Goal: Information Seeking & Learning: Learn about a topic

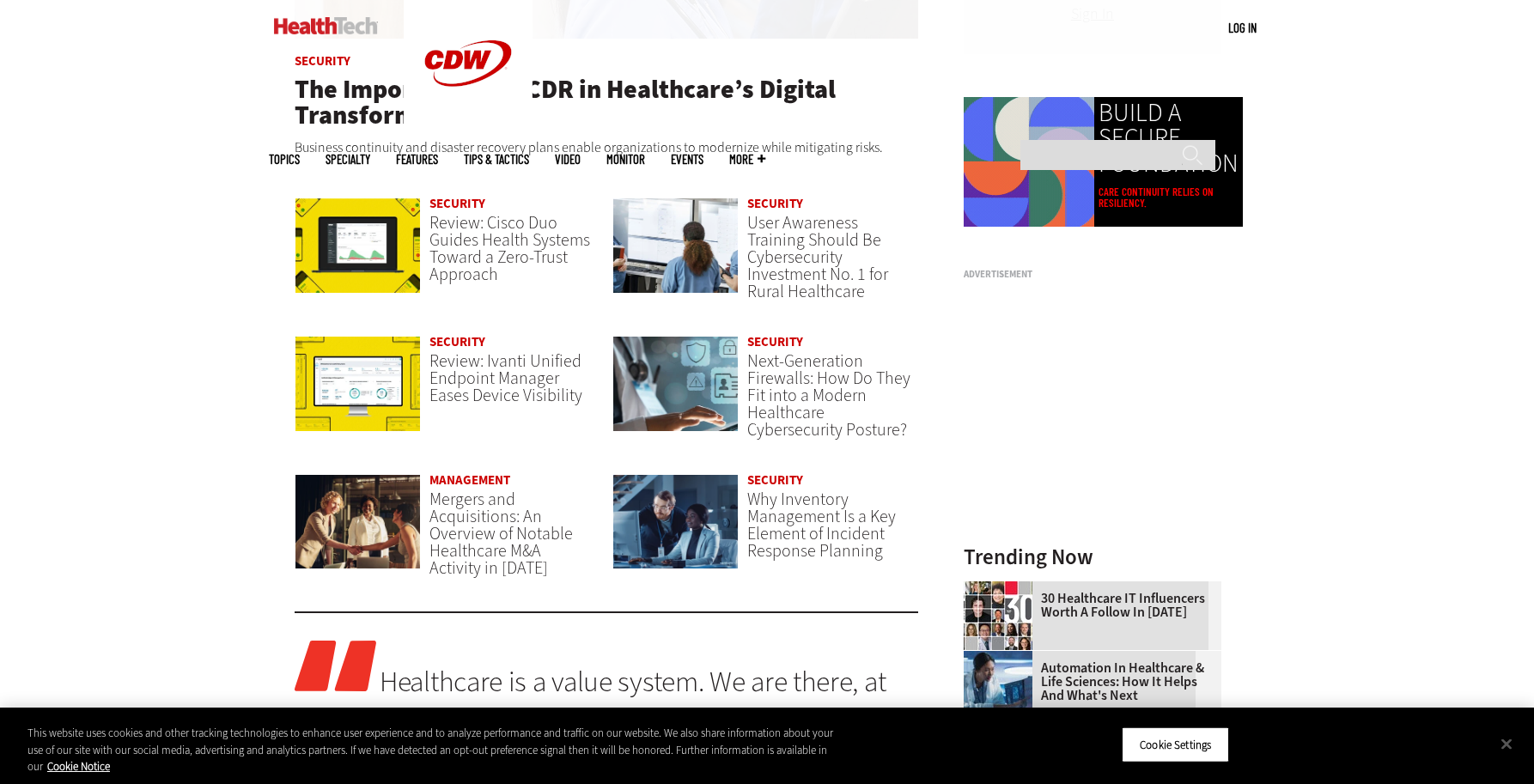
scroll to position [1292, 0]
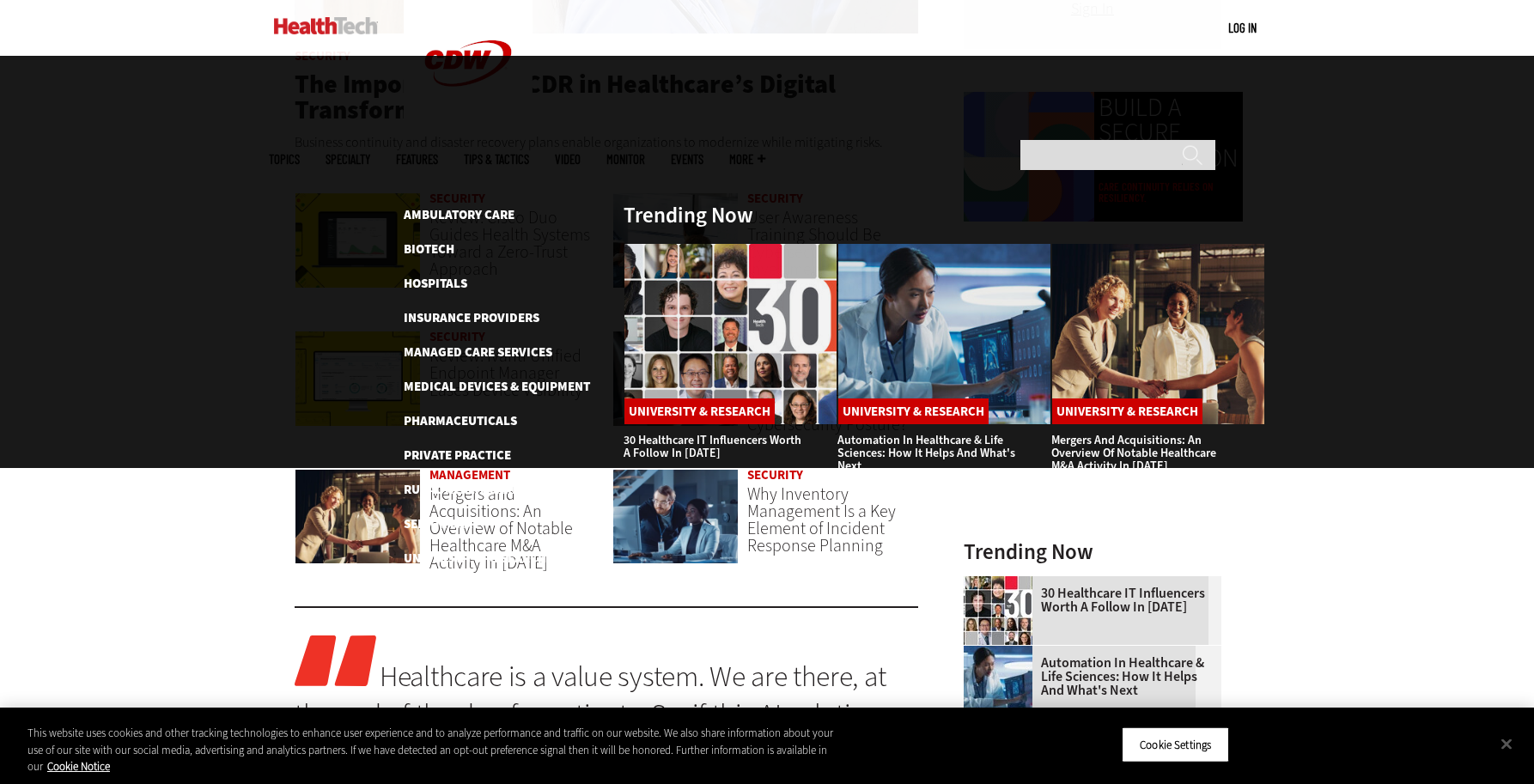
click at [530, 153] on link "Tips & Tactics" at bounding box center [496, 159] width 66 height 13
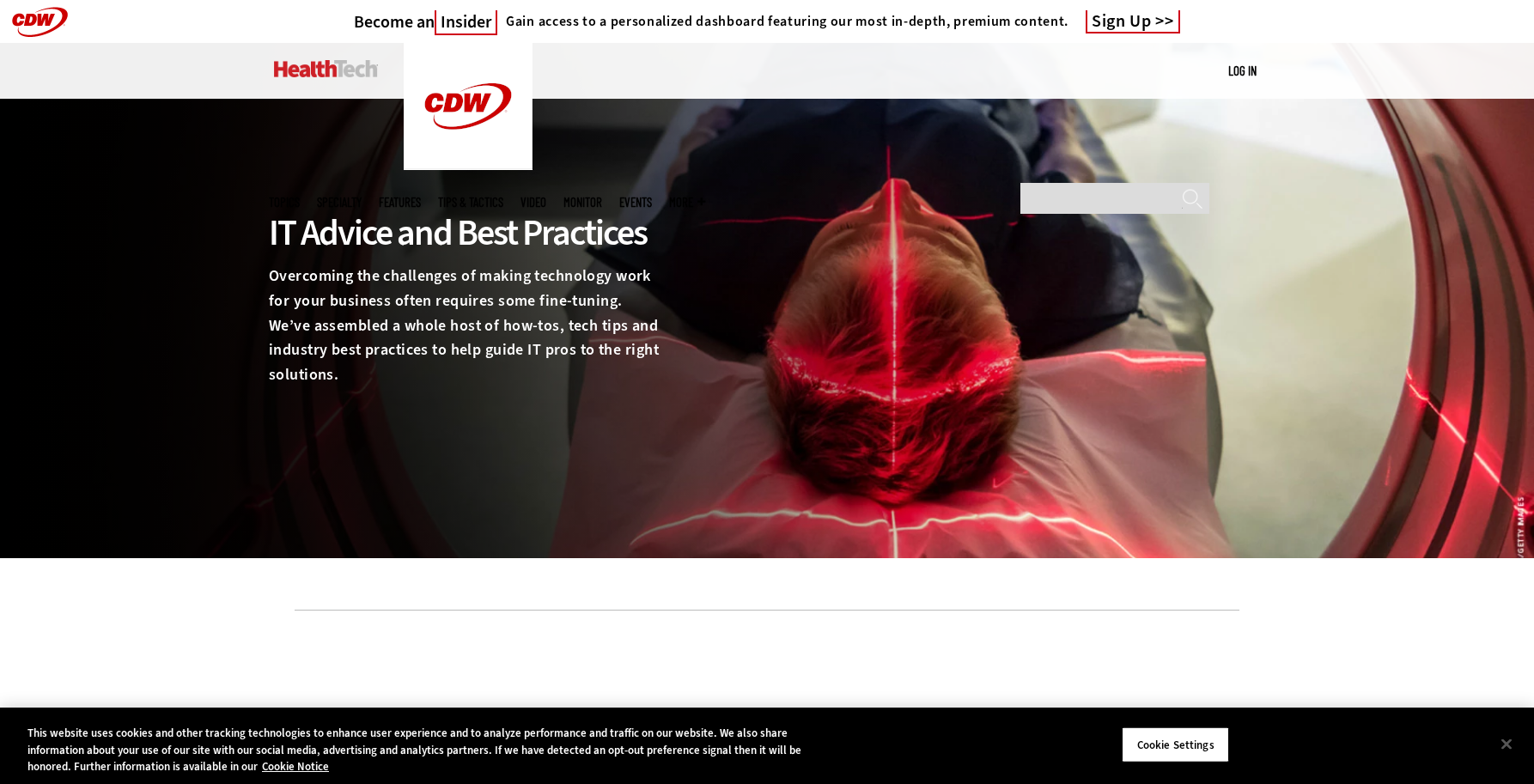
click at [416, 174] on ul "Topics Specialty Features Tips & Tactics Video MonITor Events More Search" at bounding box center [495, 202] width 453 height 56
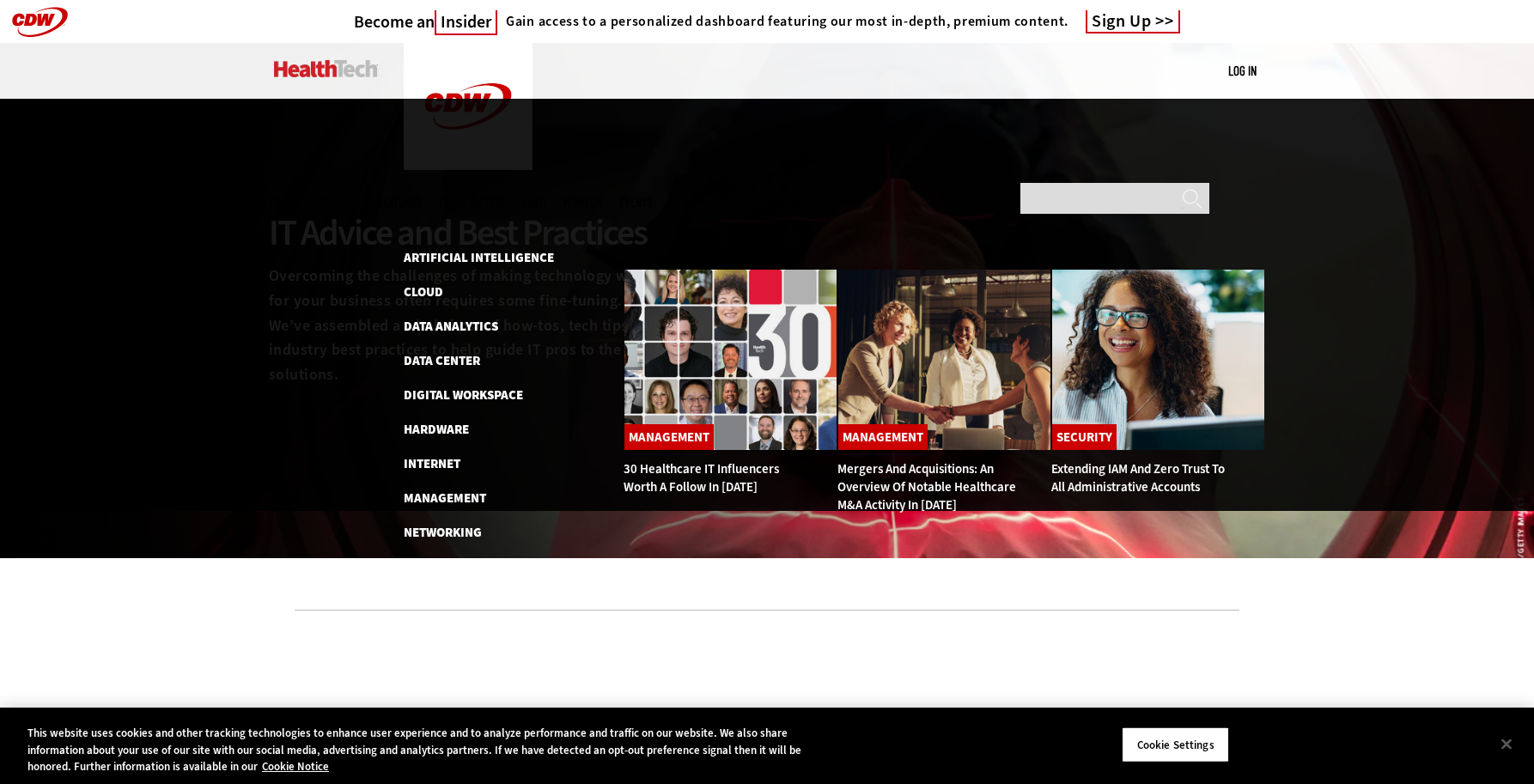
click at [299, 196] on span "Topics" at bounding box center [284, 202] width 31 height 13
click at [427, 558] on link "Patient-Centered Care" at bounding box center [476, 566] width 144 height 17
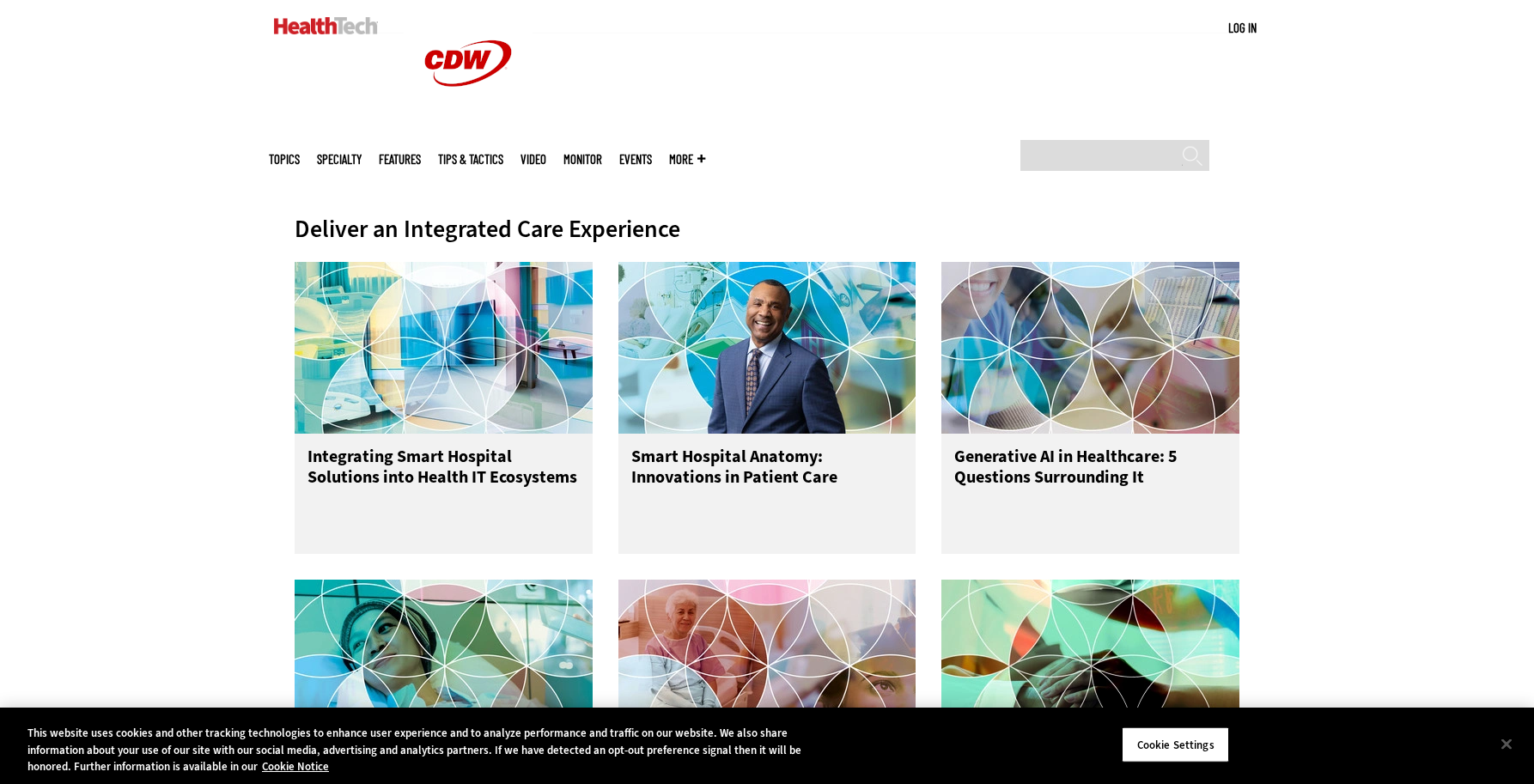
scroll to position [589, 0]
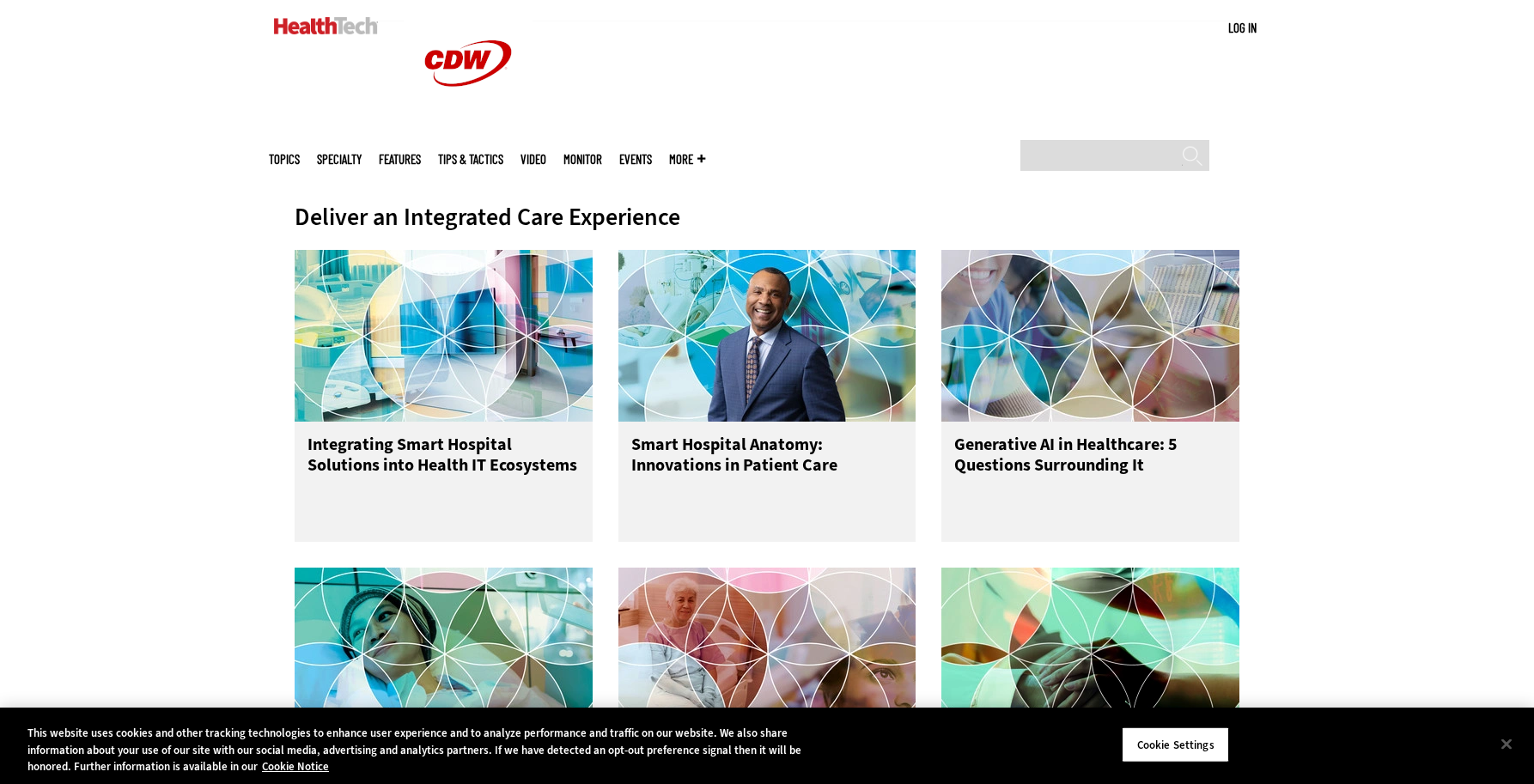
click at [427, 438] on h3 "Integrating Smart Hospital Solutions into Health IT Ecosystems" at bounding box center [443, 468] width 272 height 68
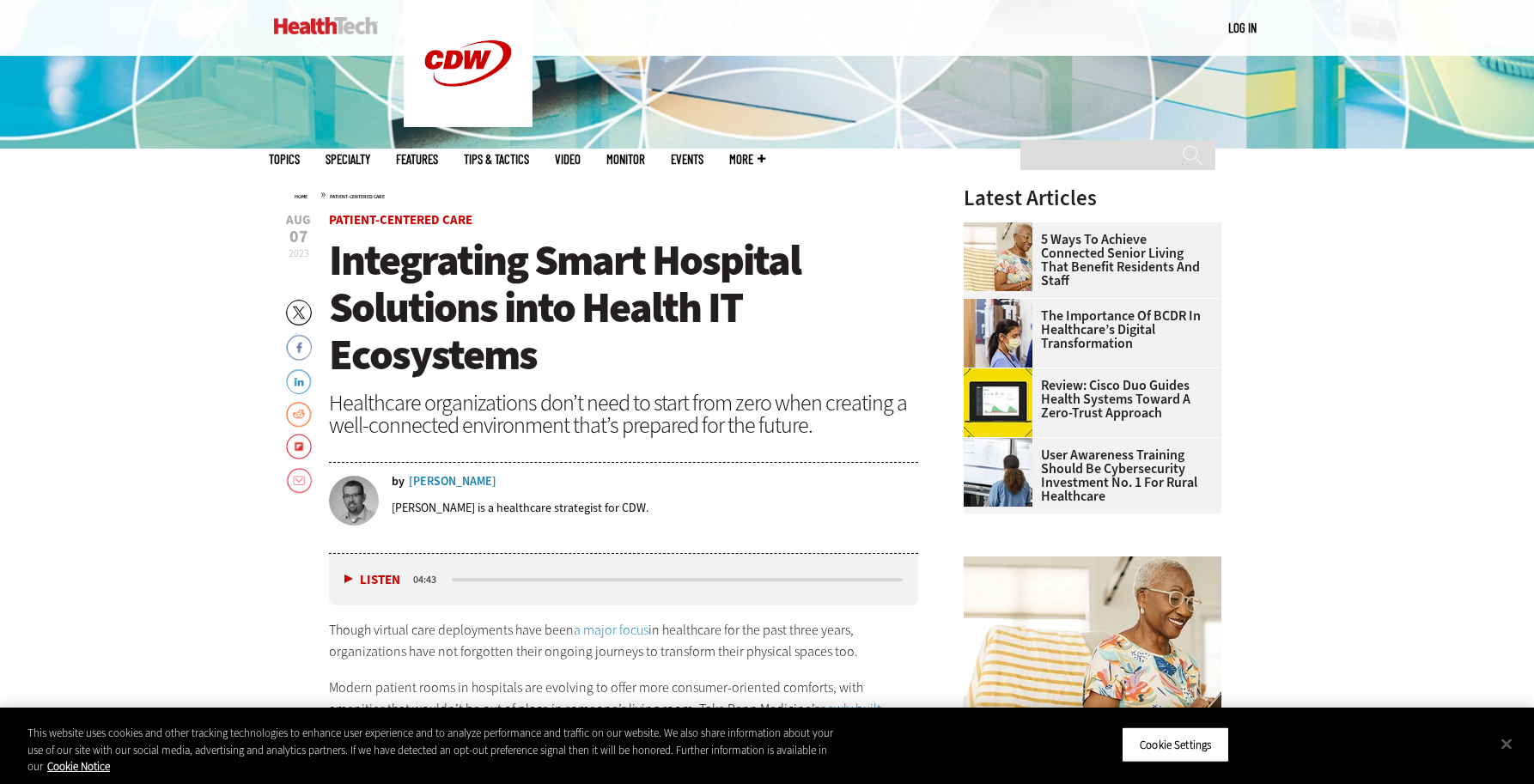
scroll to position [543, 0]
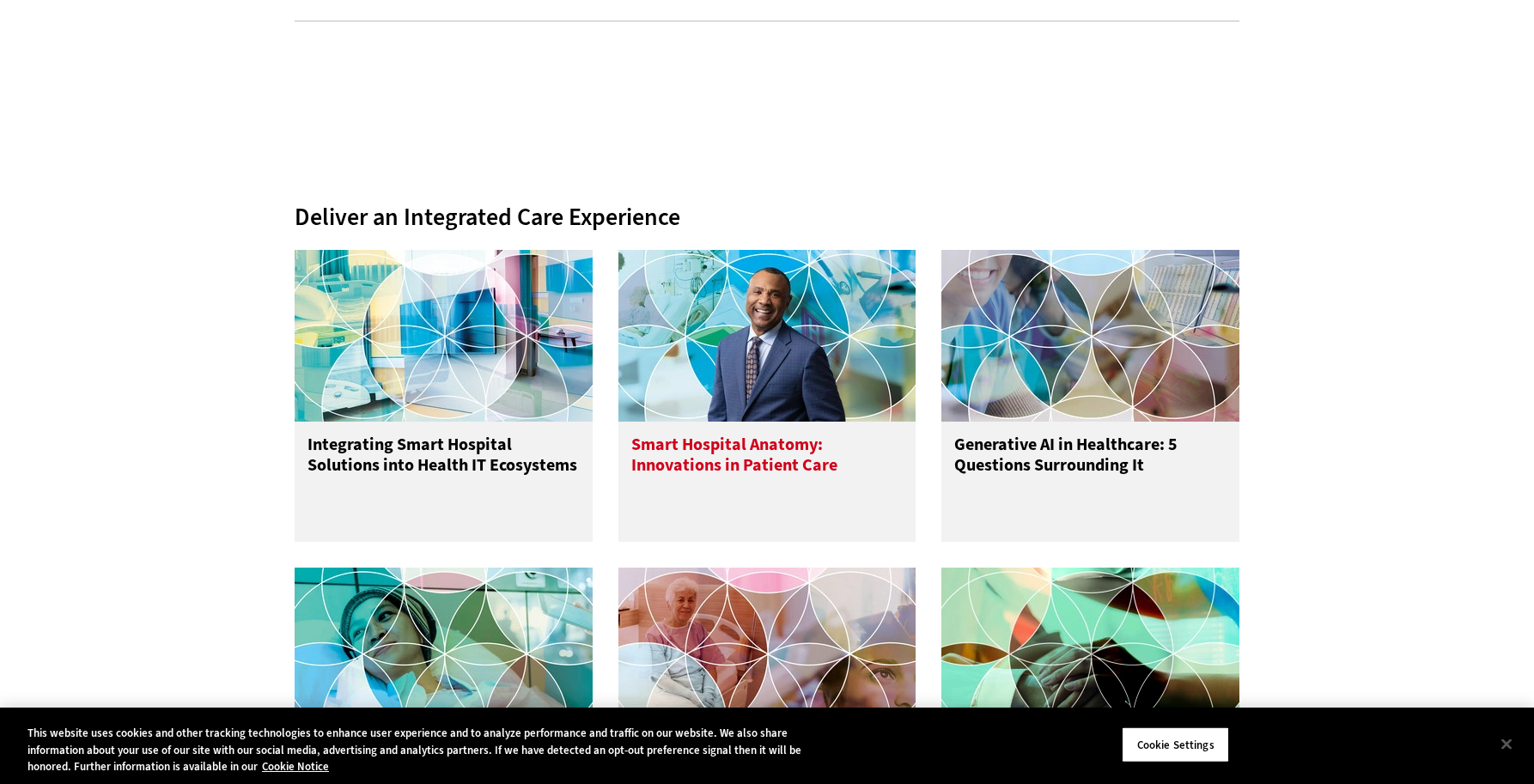
click at [744, 351] on img at bounding box center [768, 335] width 299 height 172
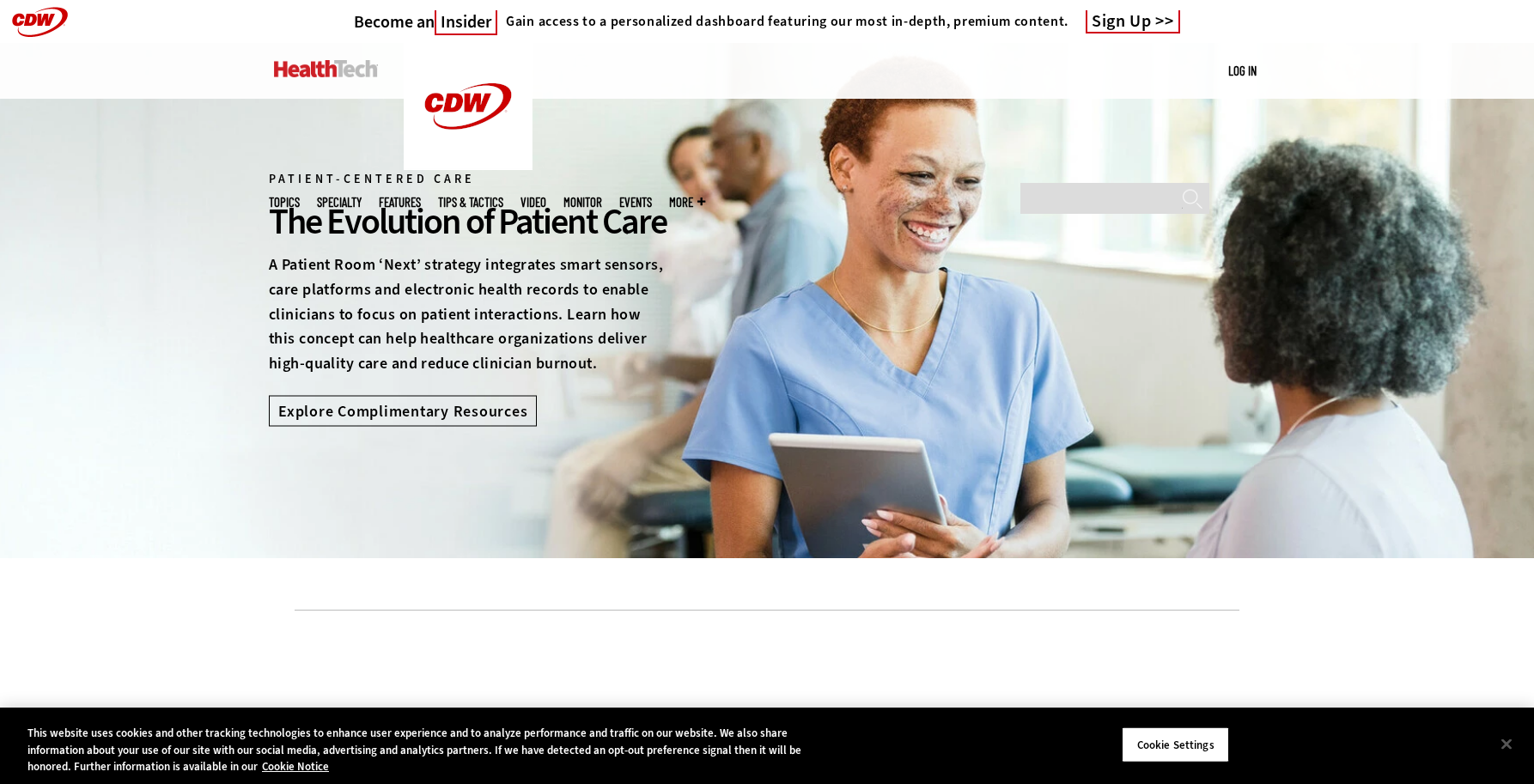
scroll to position [589, 0]
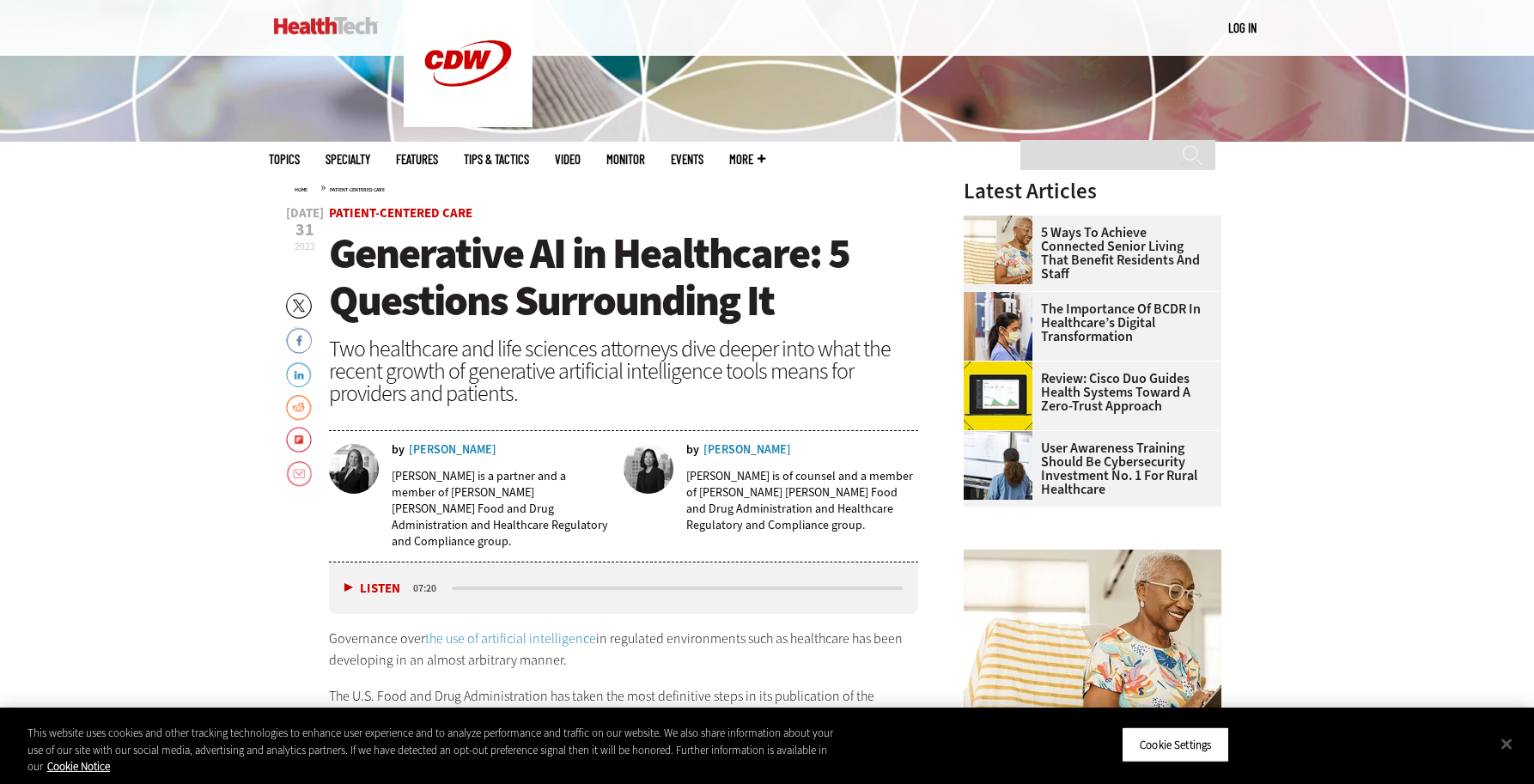
scroll to position [547, 0]
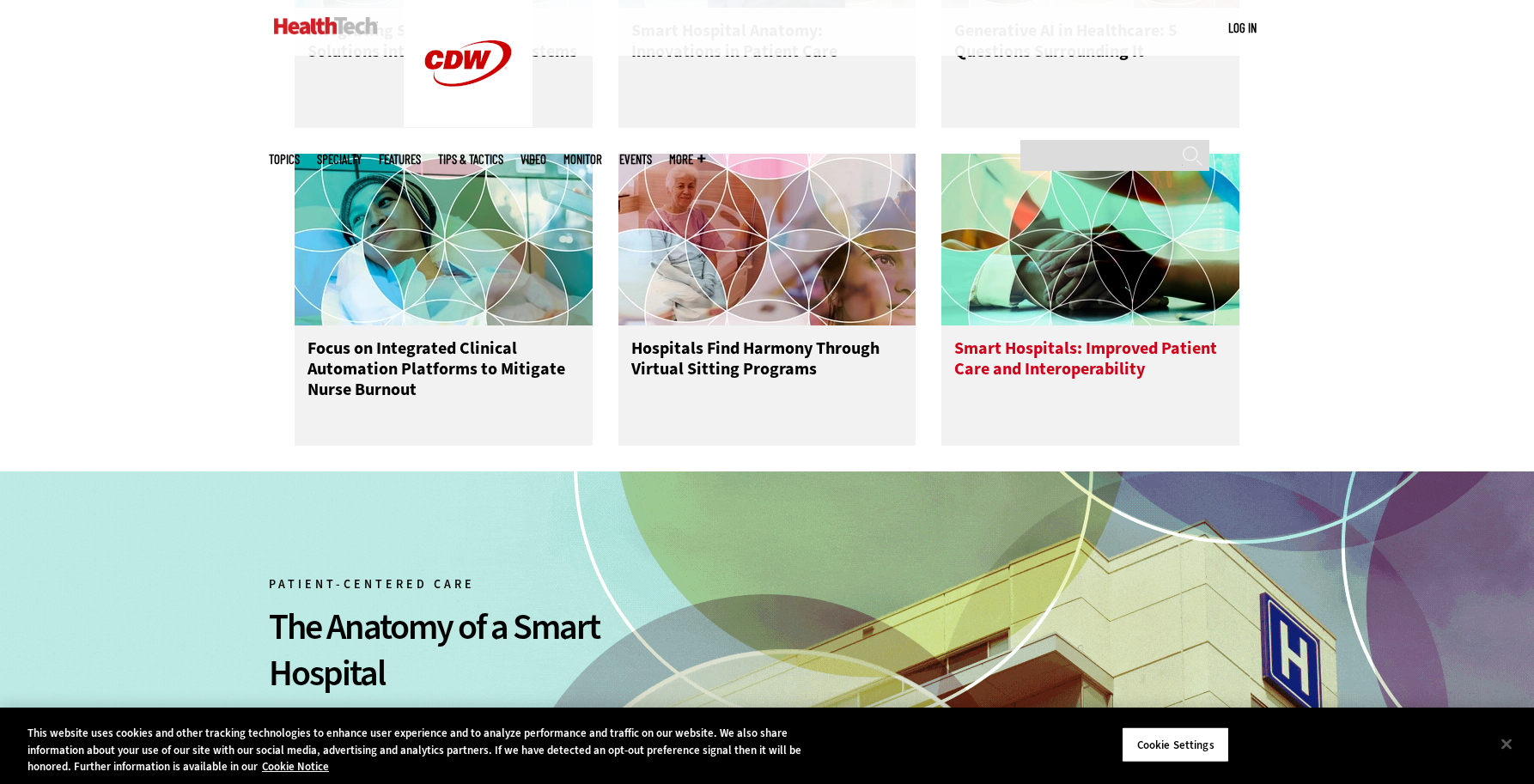
scroll to position [1005, 0]
